Goal: Task Accomplishment & Management: Manage account settings

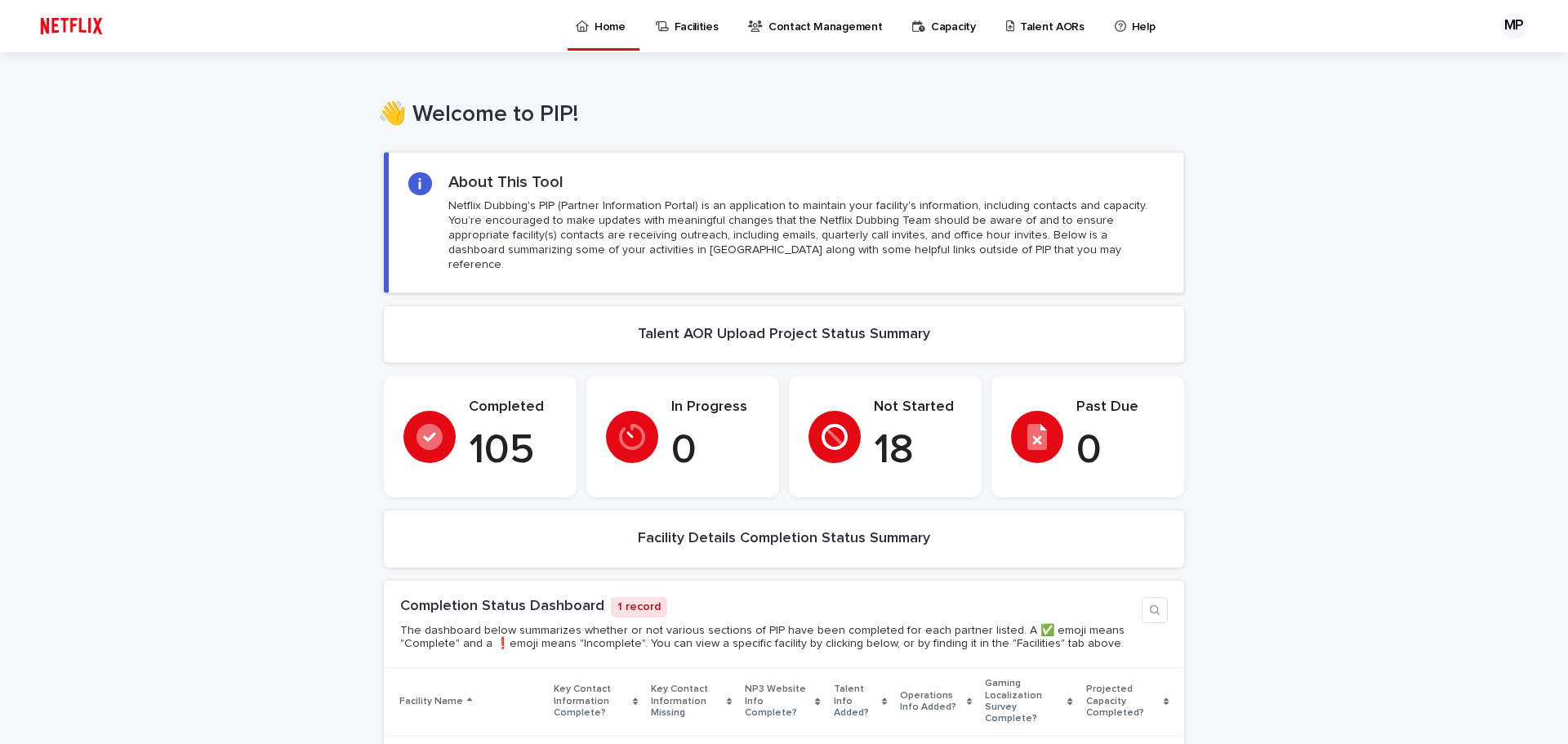
click at [1020, 20] on p "Talent AORs" at bounding box center [1052, 17] width 65 height 35
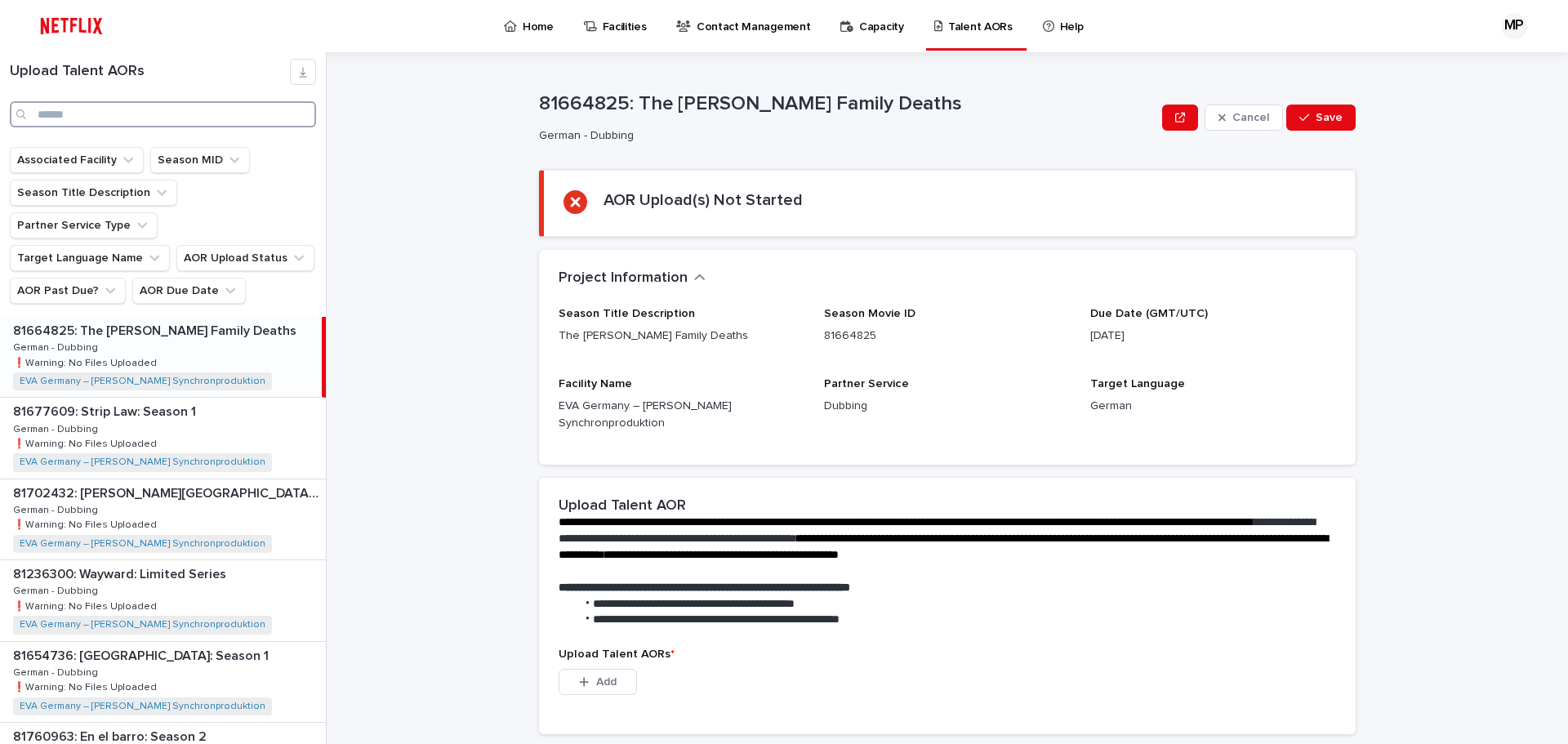
click at [117, 110] on input "Search" at bounding box center [162, 114] width 306 height 26
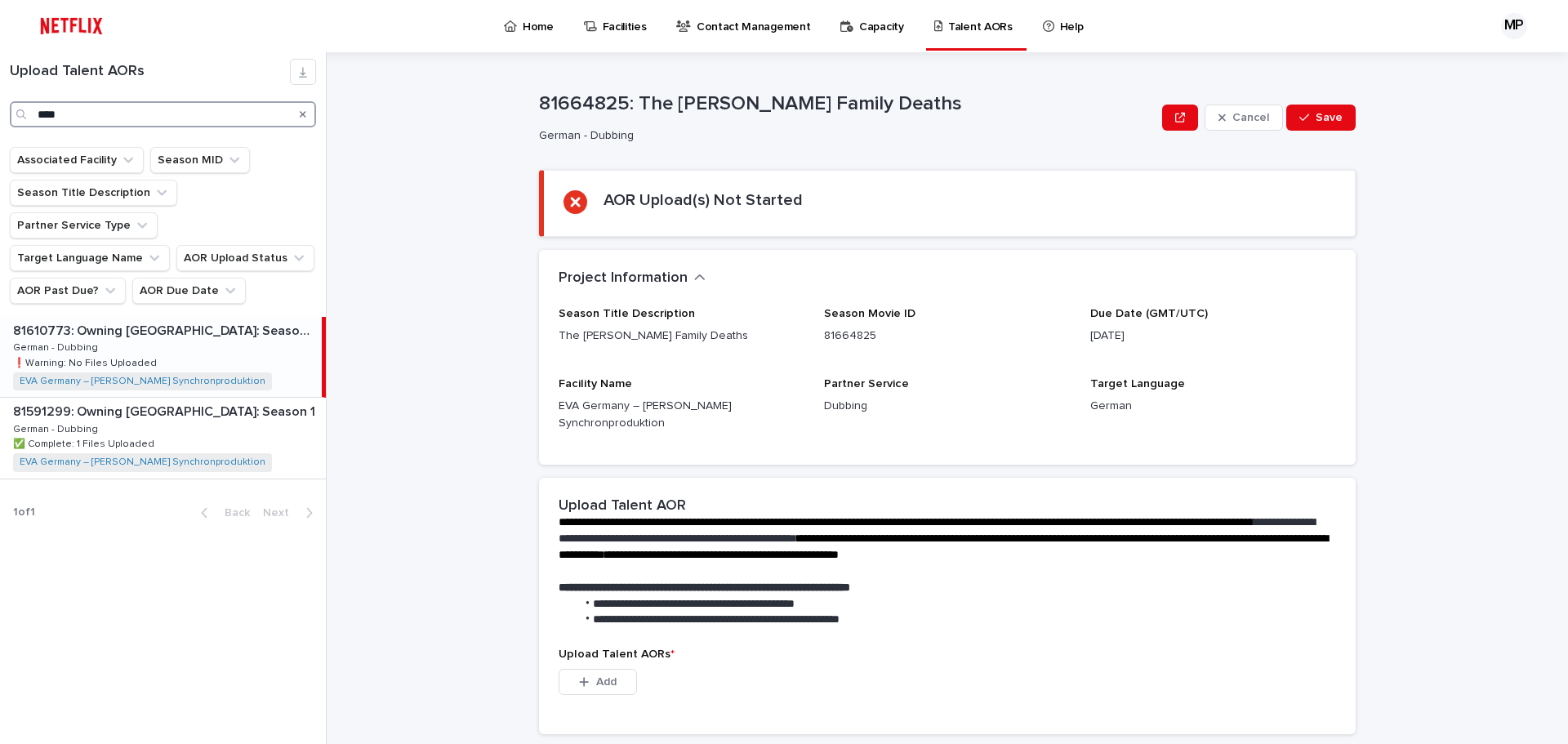
type input "****"
click at [160, 320] on p "81610773: Owning [GEOGRAPHIC_DATA]: Season 2" at bounding box center [166, 330] width 305 height 19
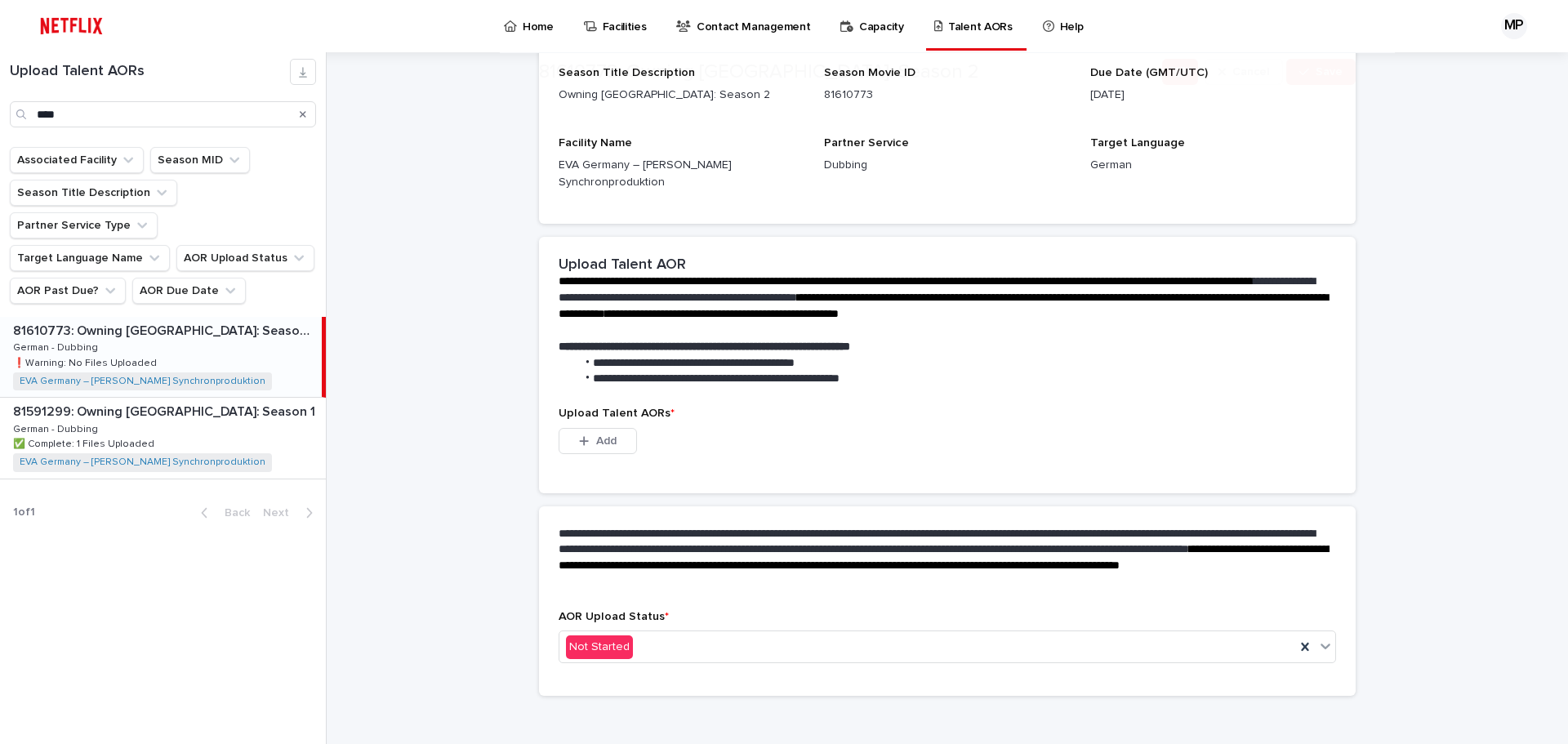
scroll to position [253, 0]
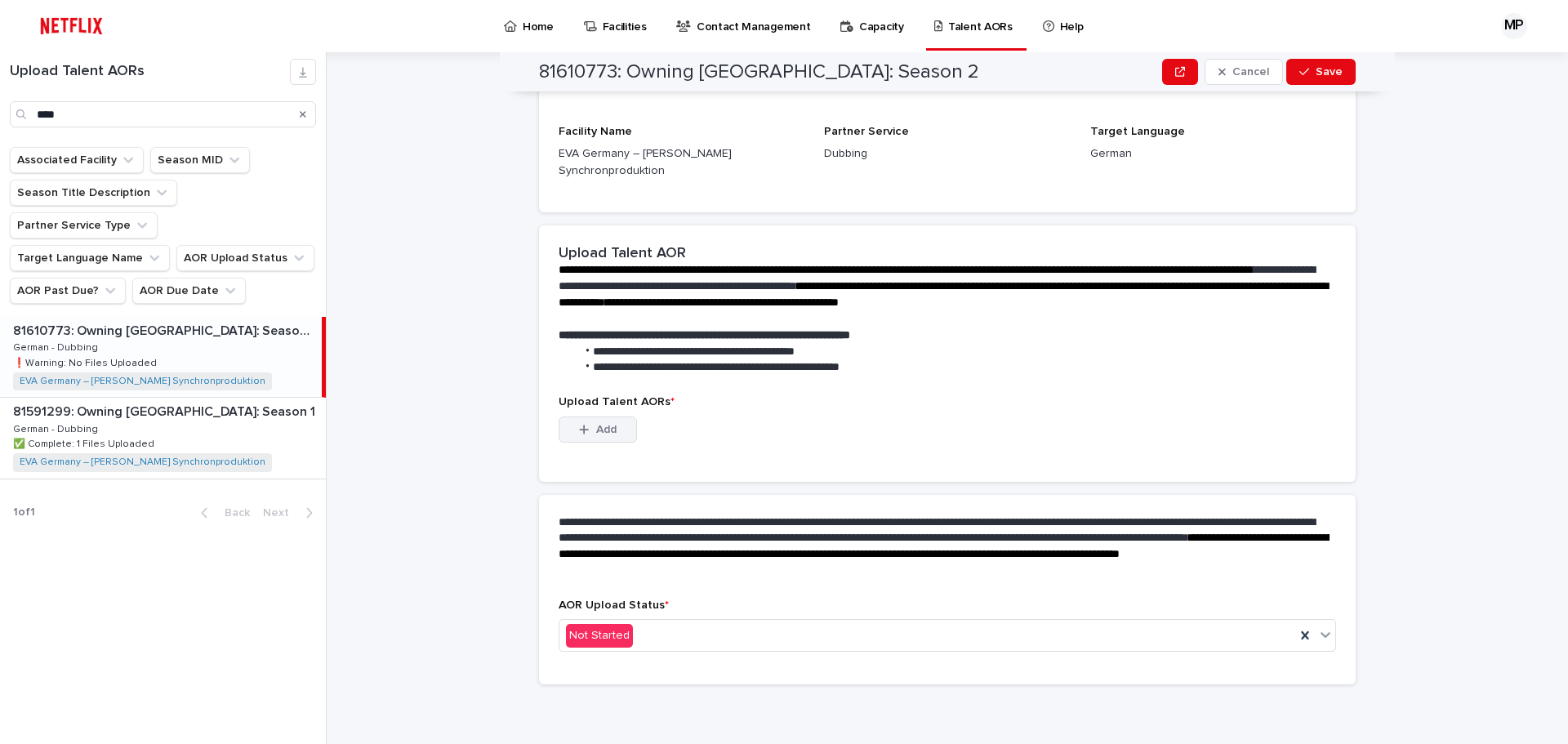
click at [623, 432] on button "Add" at bounding box center [597, 430] width 79 height 26
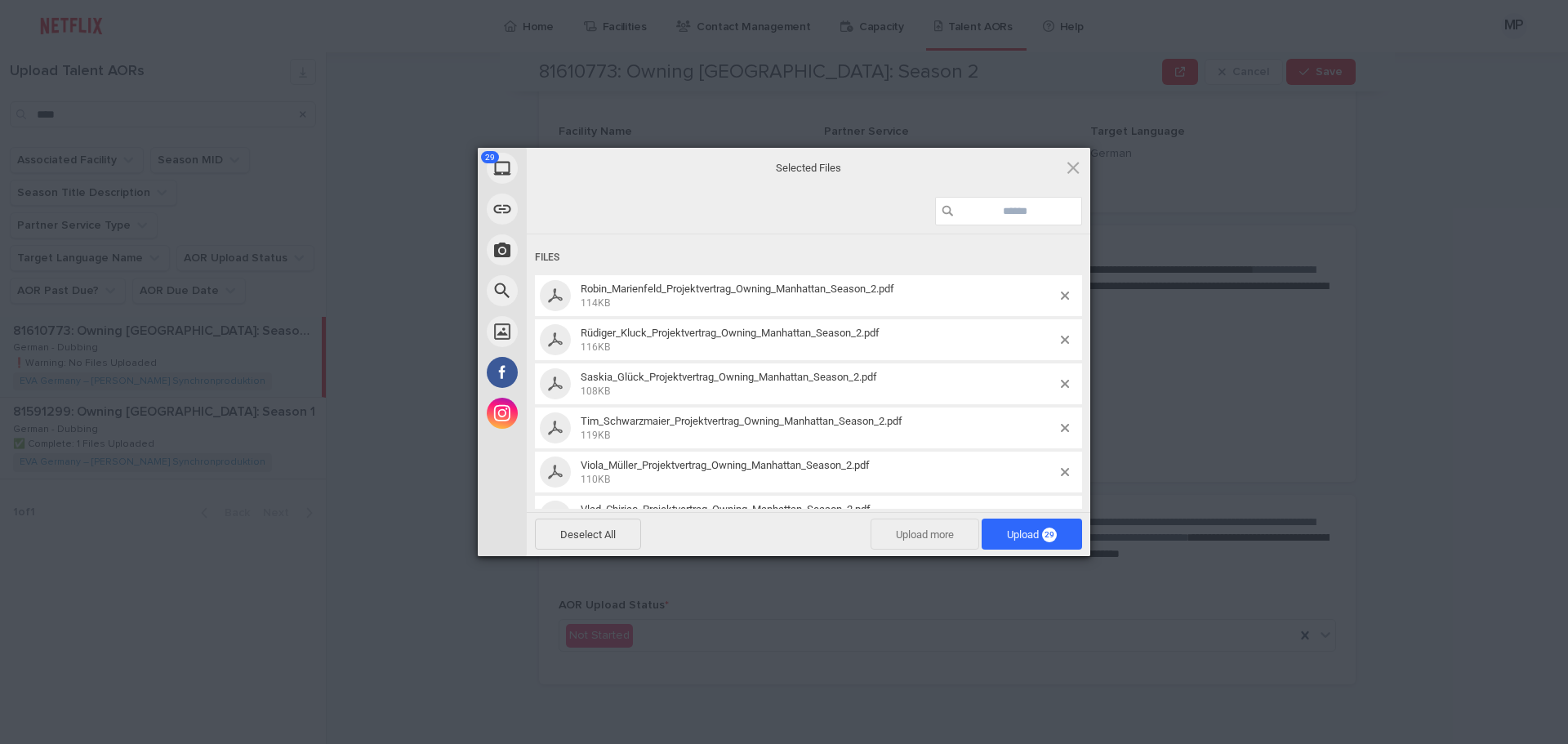
click at [960, 537] on span "Upload more" at bounding box center [925, 534] width 109 height 31
click at [1017, 539] on span "Upload 31" at bounding box center [1032, 534] width 50 height 12
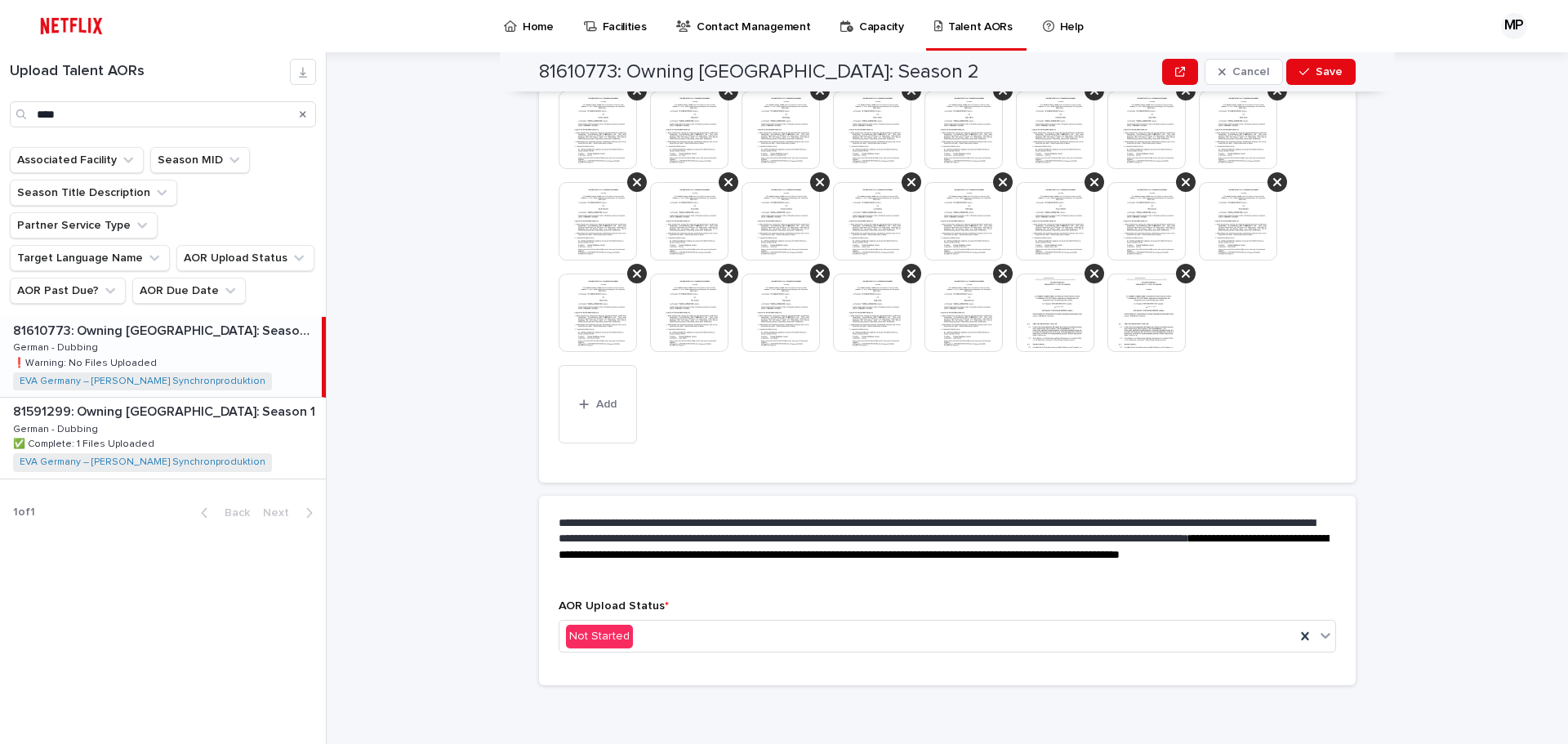
scroll to position [590, 0]
click at [633, 635] on div "Not Started" at bounding box center [927, 635] width 736 height 27
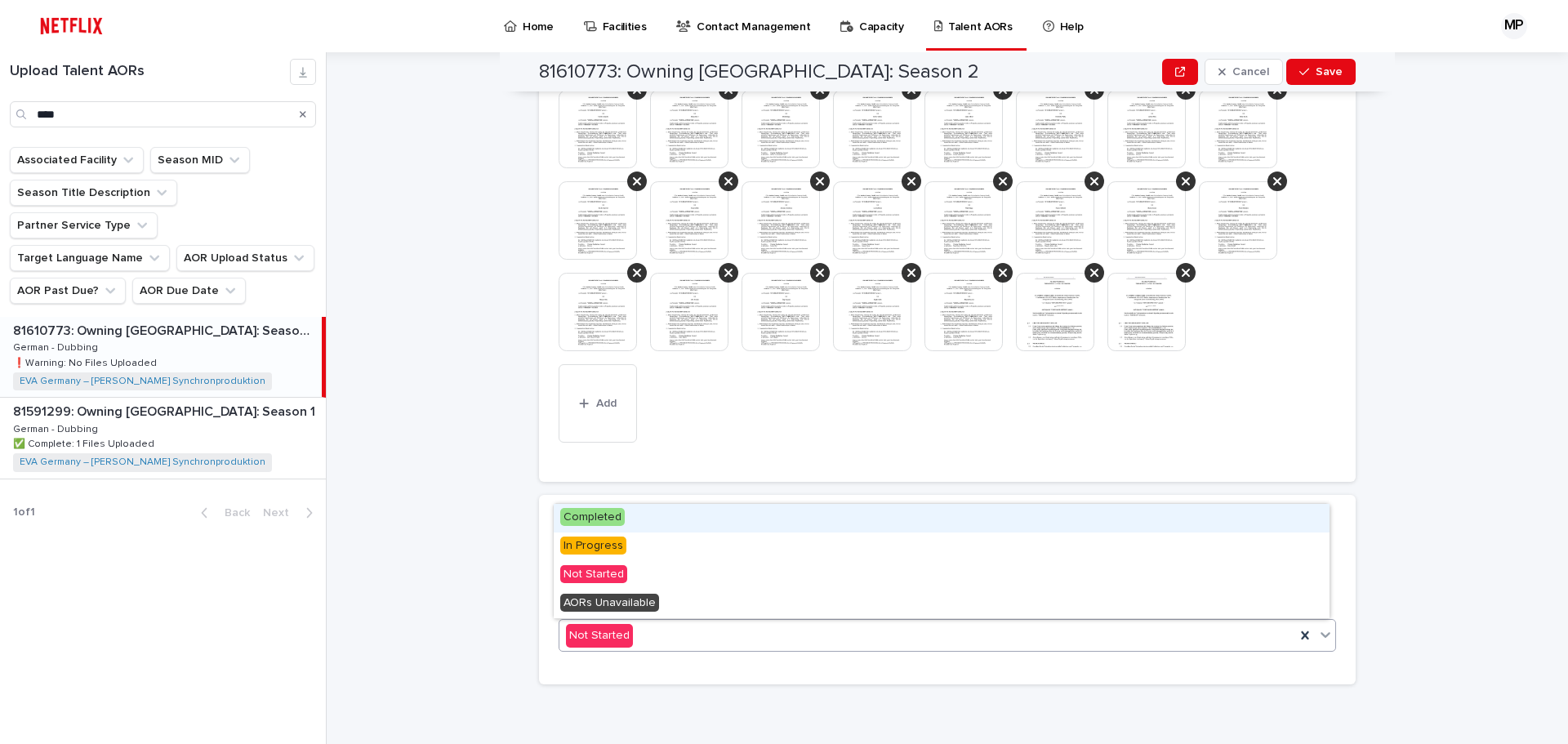
click at [632, 528] on div "Completed" at bounding box center [941, 518] width 776 height 28
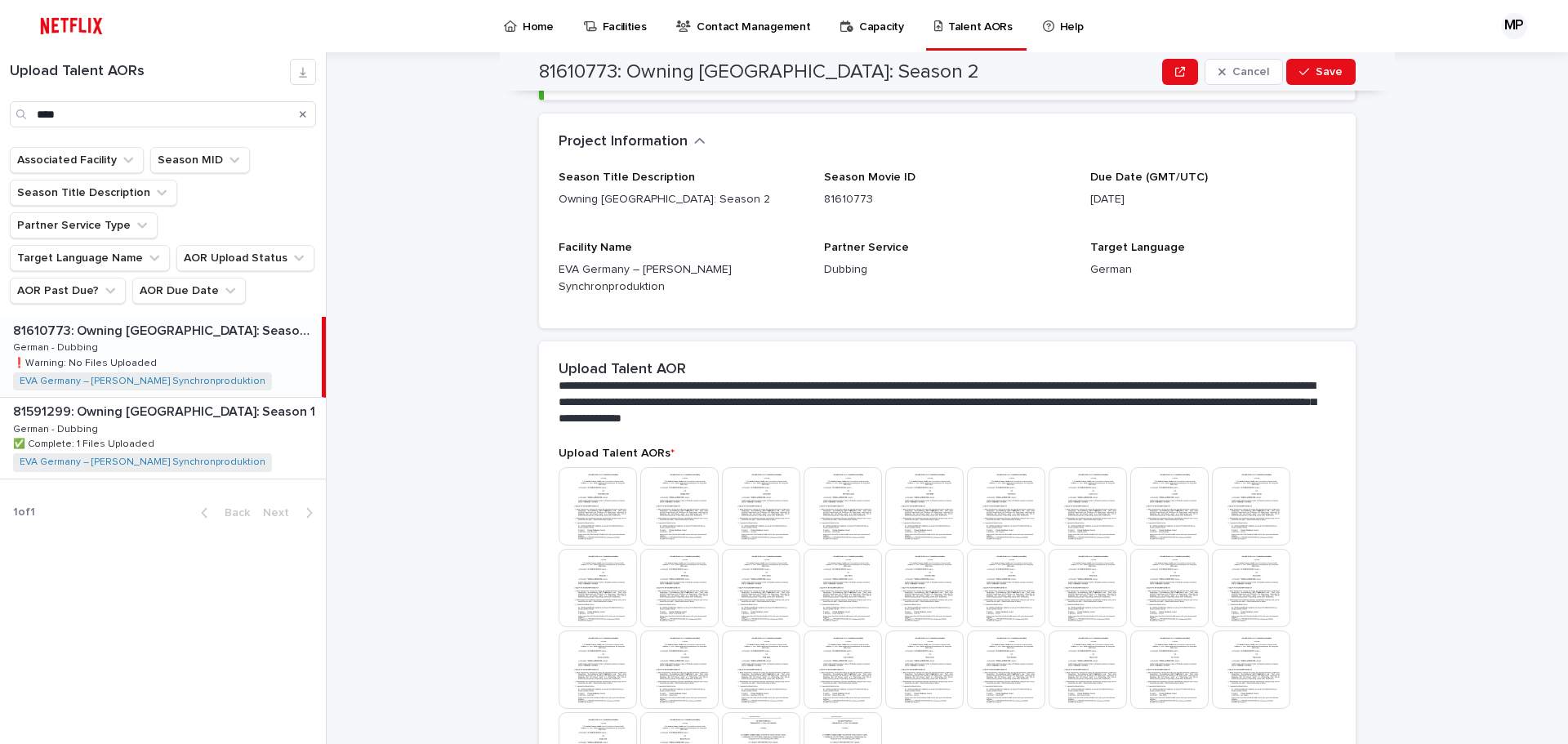
scroll to position [0, 0]
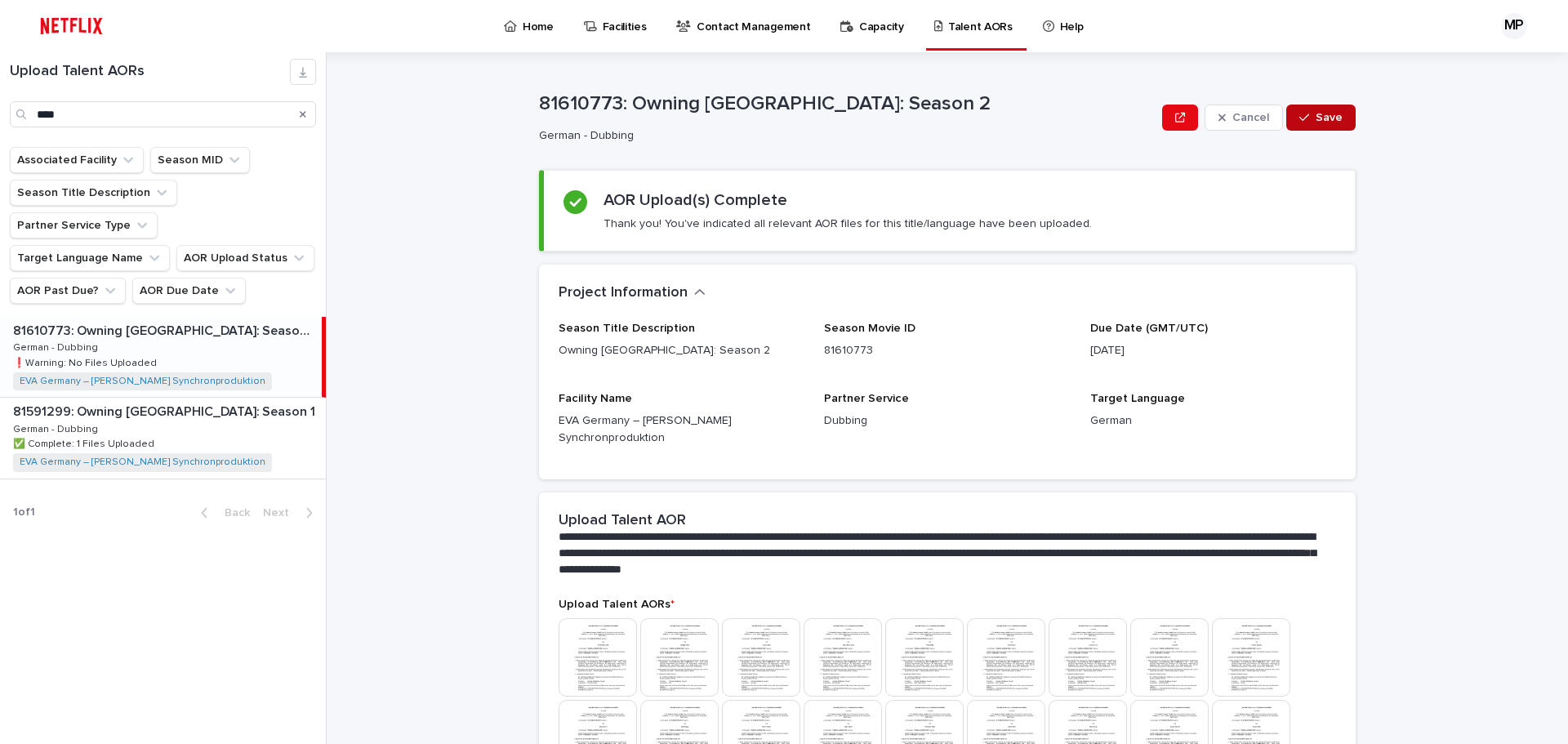
click at [1321, 118] on span "Save" at bounding box center [1329, 117] width 27 height 11
